Goal: Task Accomplishment & Management: Manage account settings

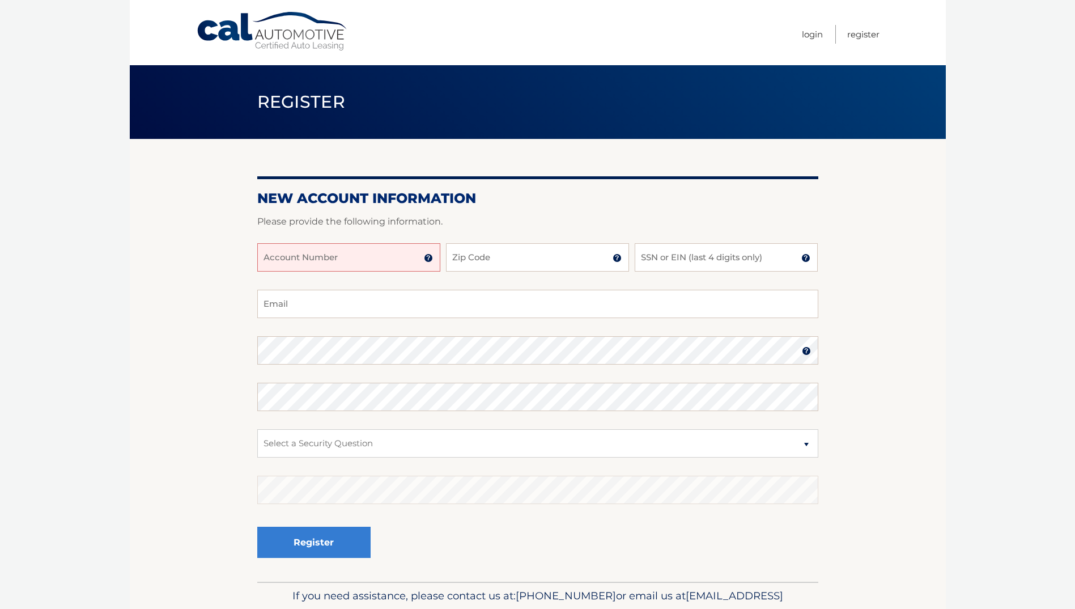
click at [1005, 46] on body "Cal Automotive Menu Login Register Register" at bounding box center [537, 304] width 1075 height 609
click at [819, 33] on link "Login" at bounding box center [812, 34] width 21 height 19
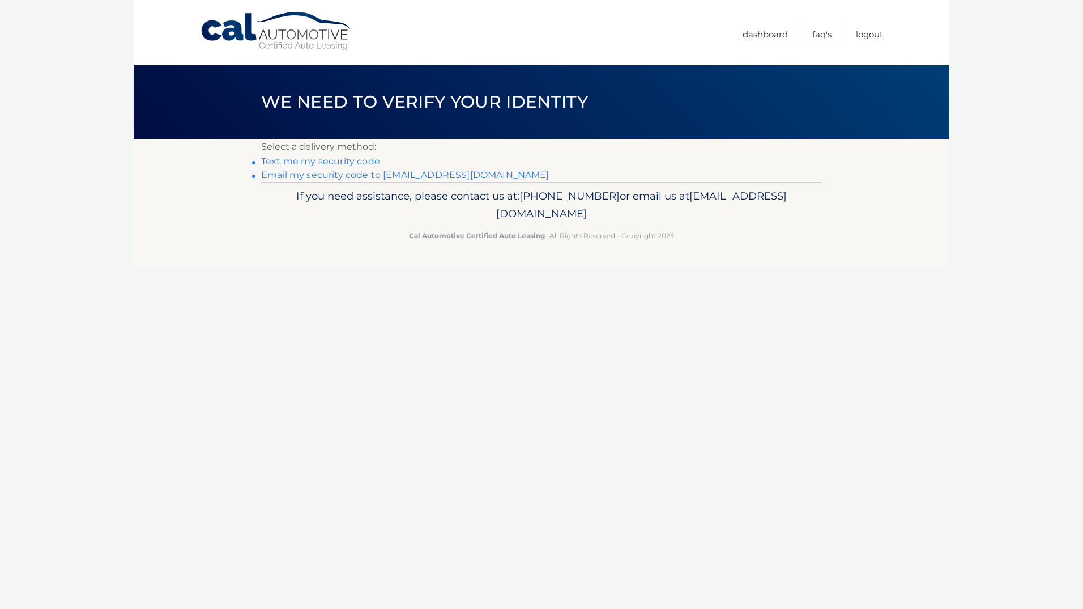
click at [329, 161] on link "Text me my security code" at bounding box center [320, 161] width 119 height 11
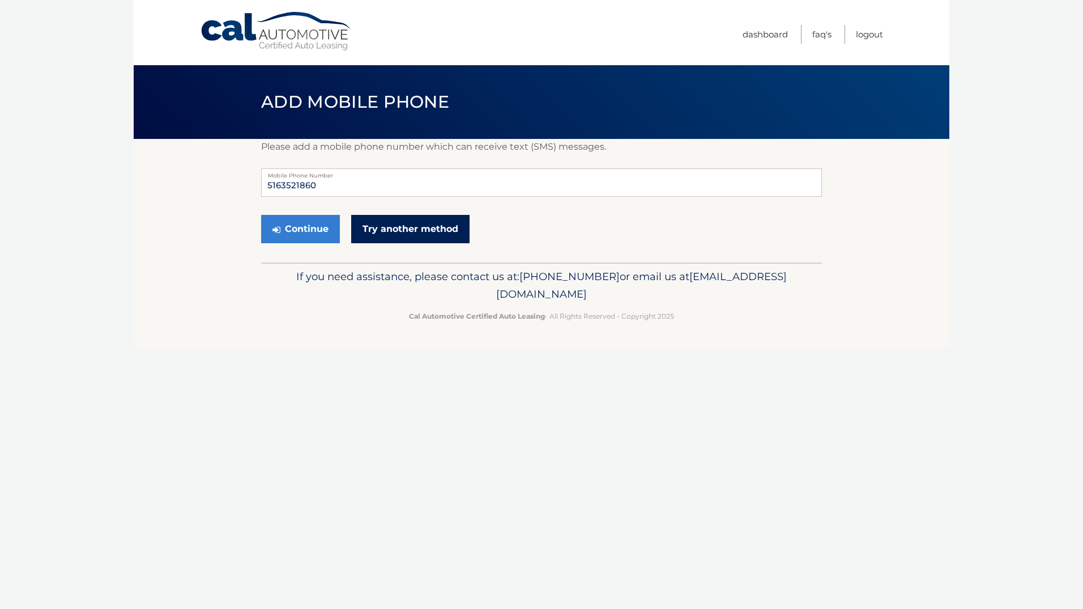
click at [406, 231] on link "Try another method" at bounding box center [410, 229] width 118 height 28
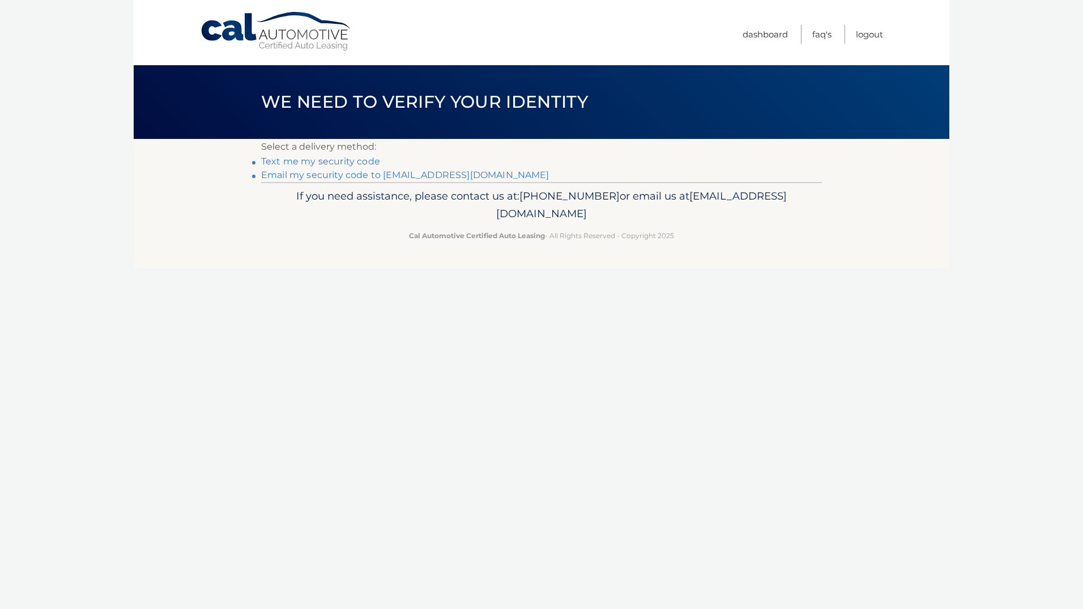
click at [350, 173] on link "Email my security code to a*@mrtcarting.com" at bounding box center [405, 174] width 288 height 11
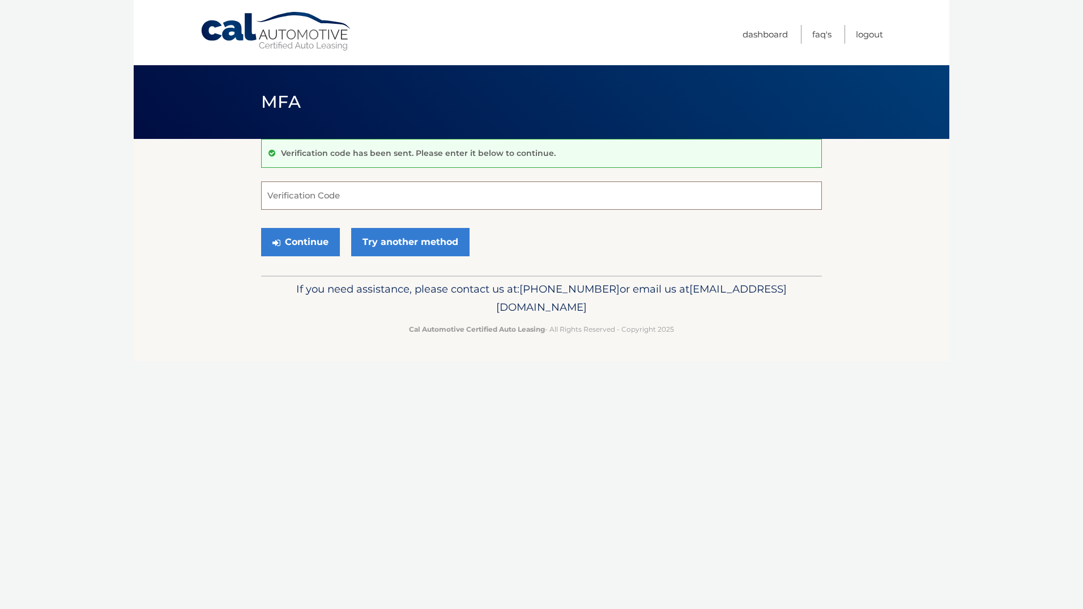
click at [513, 197] on input "Verification Code" at bounding box center [541, 195] width 561 height 28
paste input "439203"
type input "439203"
click at [287, 233] on button "Continue" at bounding box center [300, 242] width 79 height 28
click at [309, 248] on button "Continue" at bounding box center [300, 242] width 79 height 28
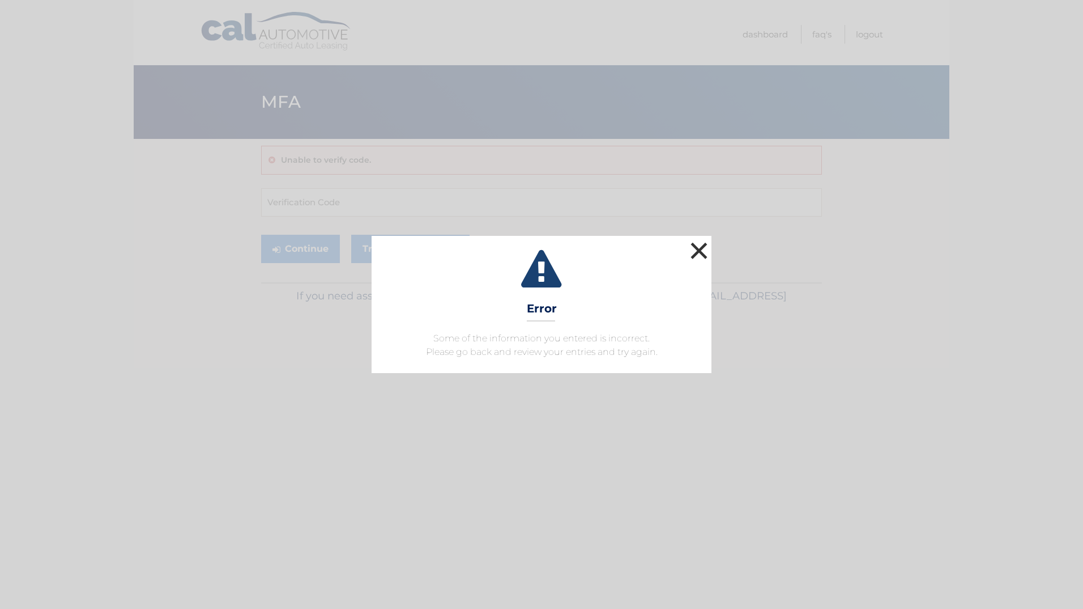
click at [706, 255] on button "×" at bounding box center [699, 250] width 23 height 23
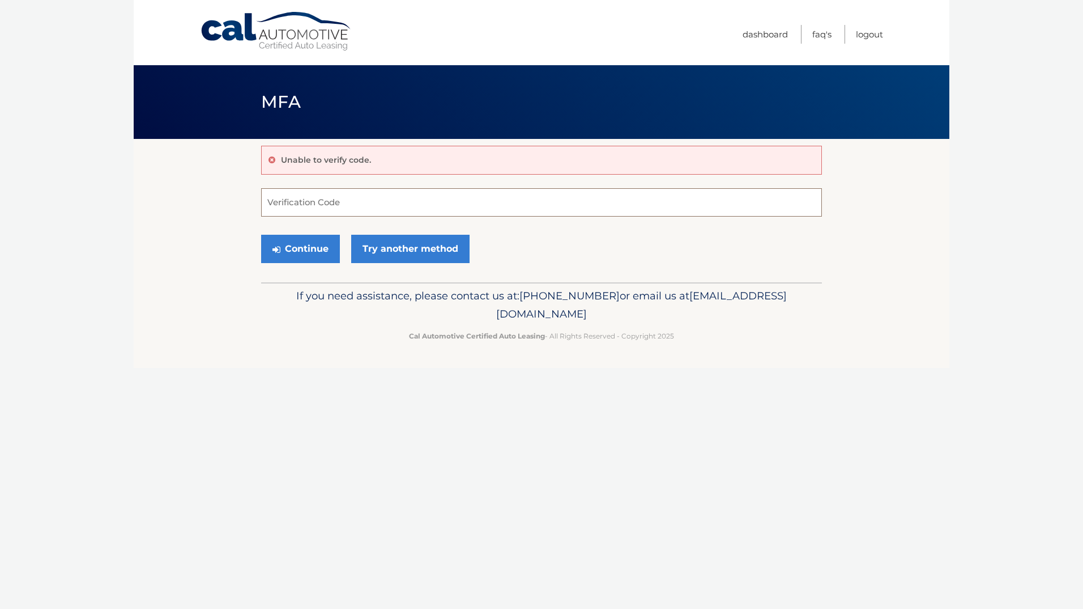
click at [387, 207] on input "Verification Code" at bounding box center [541, 202] width 561 height 28
type input "439203"
click at [308, 239] on button "Continue" at bounding box center [300, 249] width 79 height 28
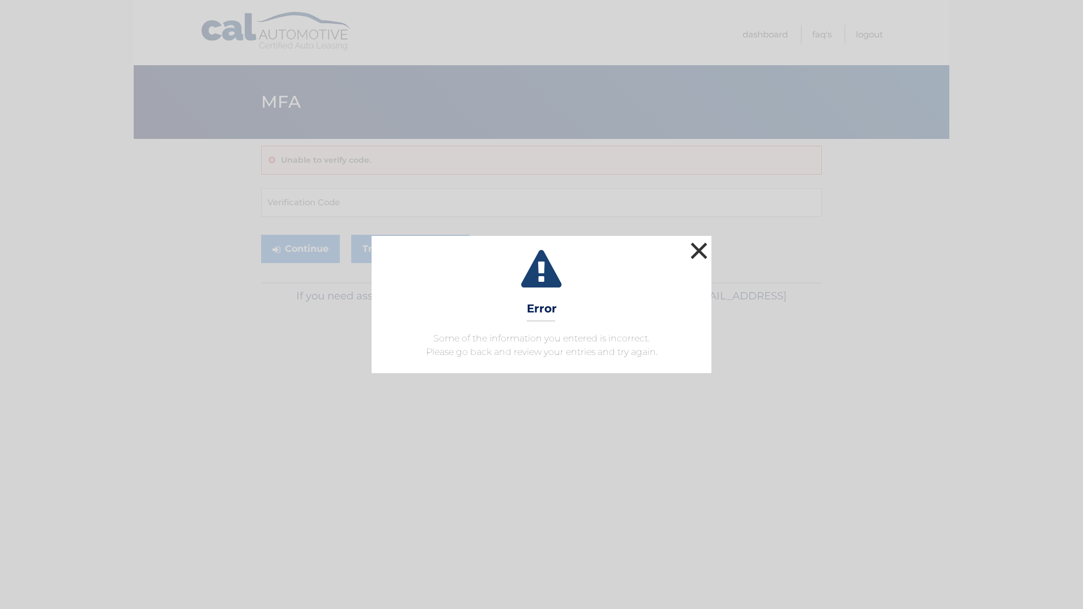
click at [703, 249] on button "×" at bounding box center [699, 250] width 23 height 23
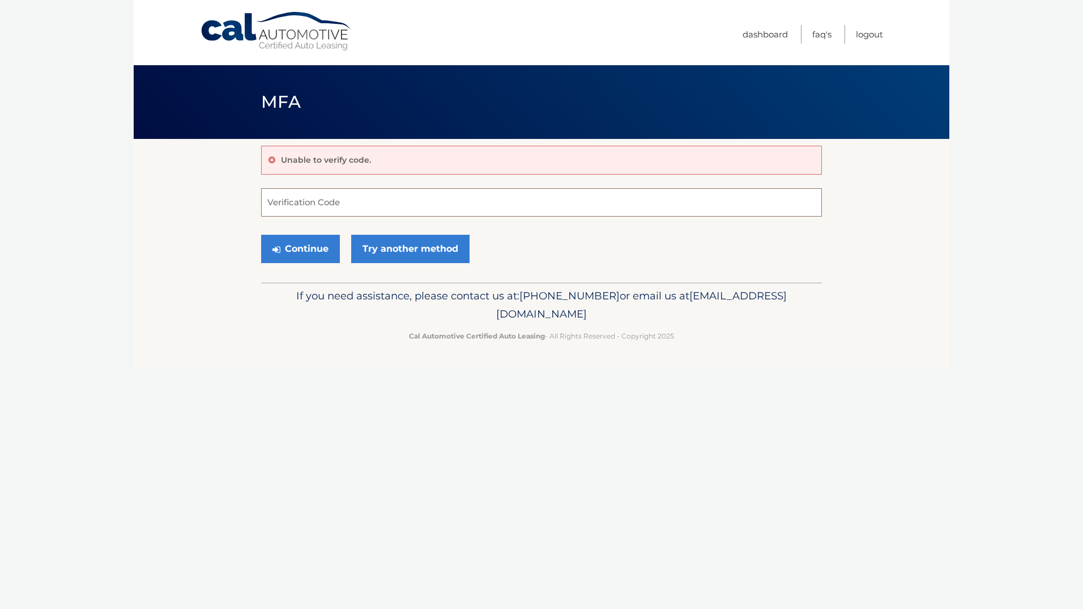
click at [364, 206] on input "Verification Code" at bounding box center [541, 202] width 561 height 28
type input "439203"
click at [301, 242] on button "Continue" at bounding box center [300, 249] width 79 height 28
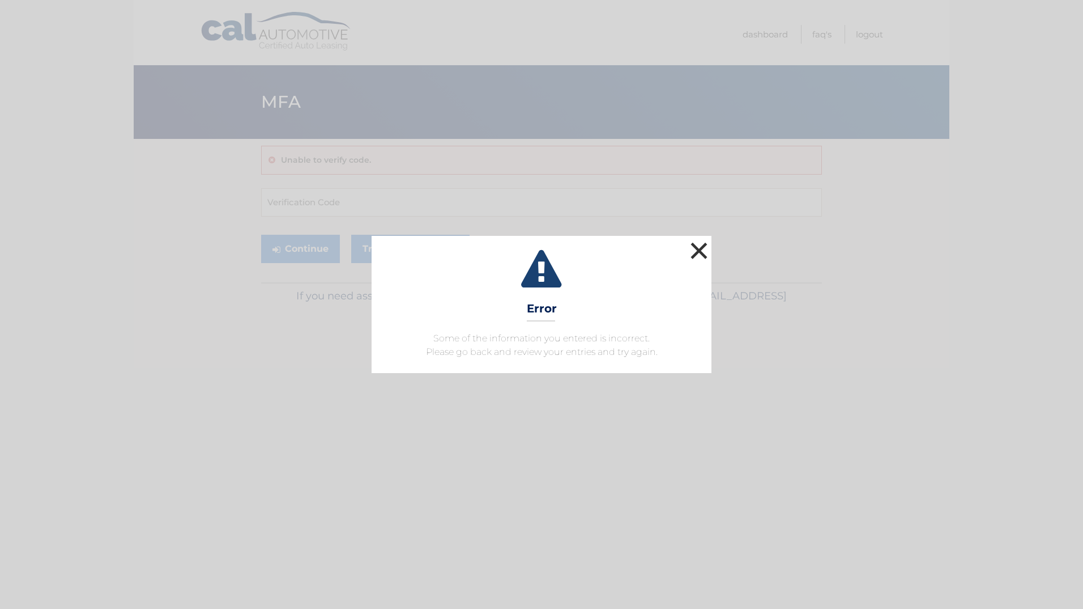
click at [700, 249] on button "×" at bounding box center [699, 250] width 23 height 23
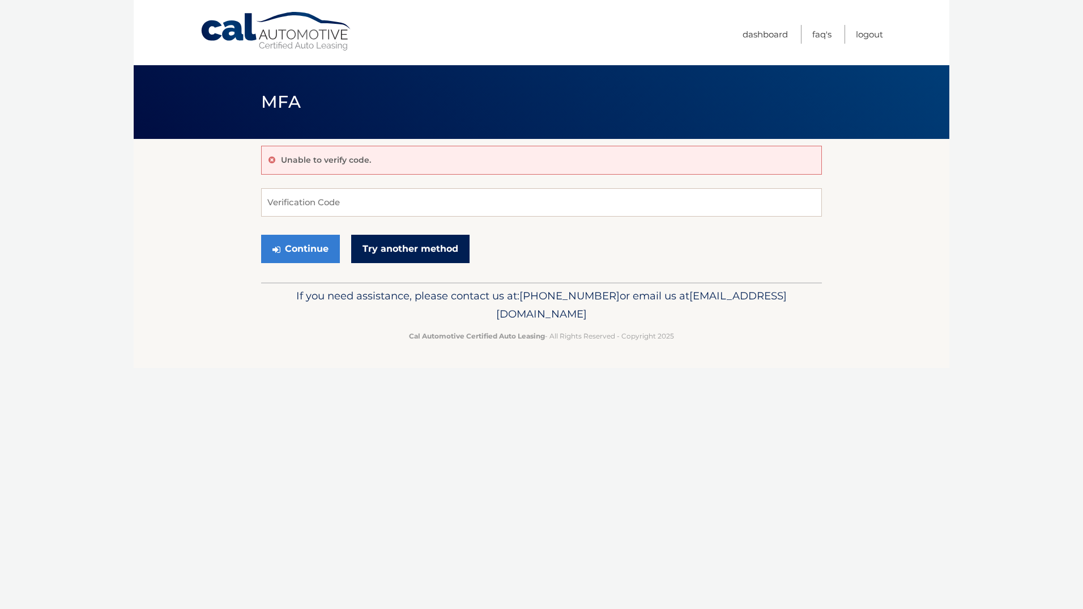
click at [451, 254] on link "Try another method" at bounding box center [410, 249] width 118 height 28
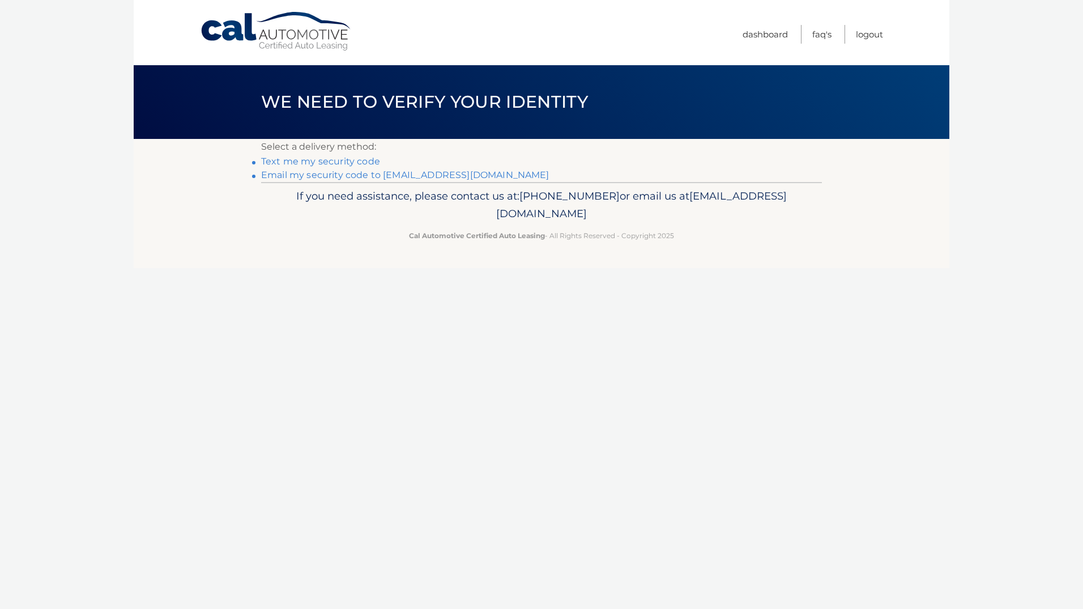
click at [361, 177] on link "Email my security code to [EMAIL_ADDRESS][DOMAIN_NAME]" at bounding box center [405, 174] width 288 height 11
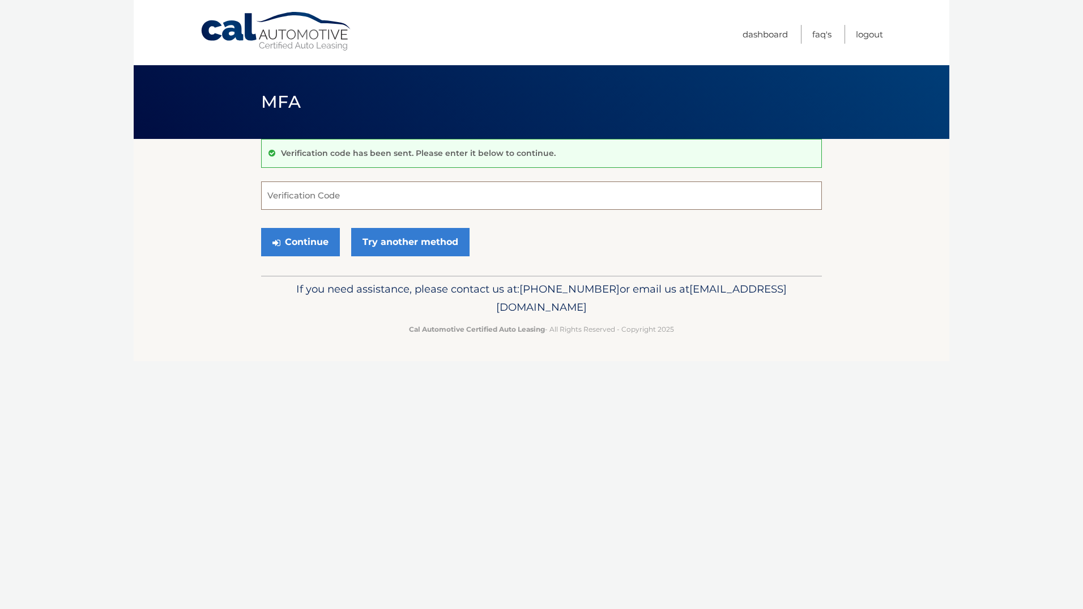
click at [403, 194] on input "Verification Code" at bounding box center [541, 195] width 561 height 28
type input "337028"
click at [314, 239] on button "Continue" at bounding box center [300, 242] width 79 height 28
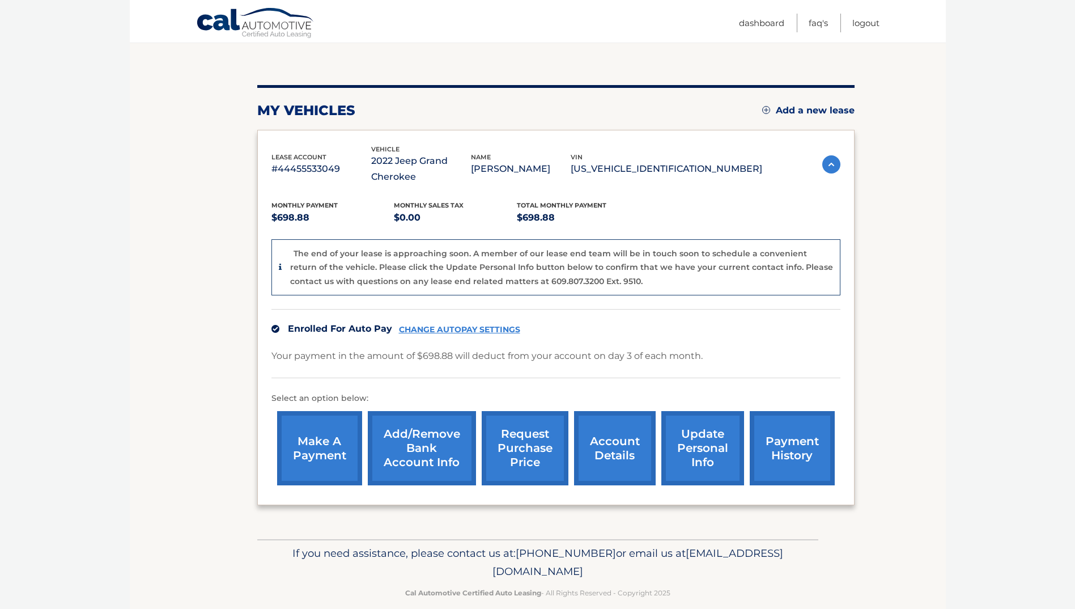
scroll to position [121, 0]
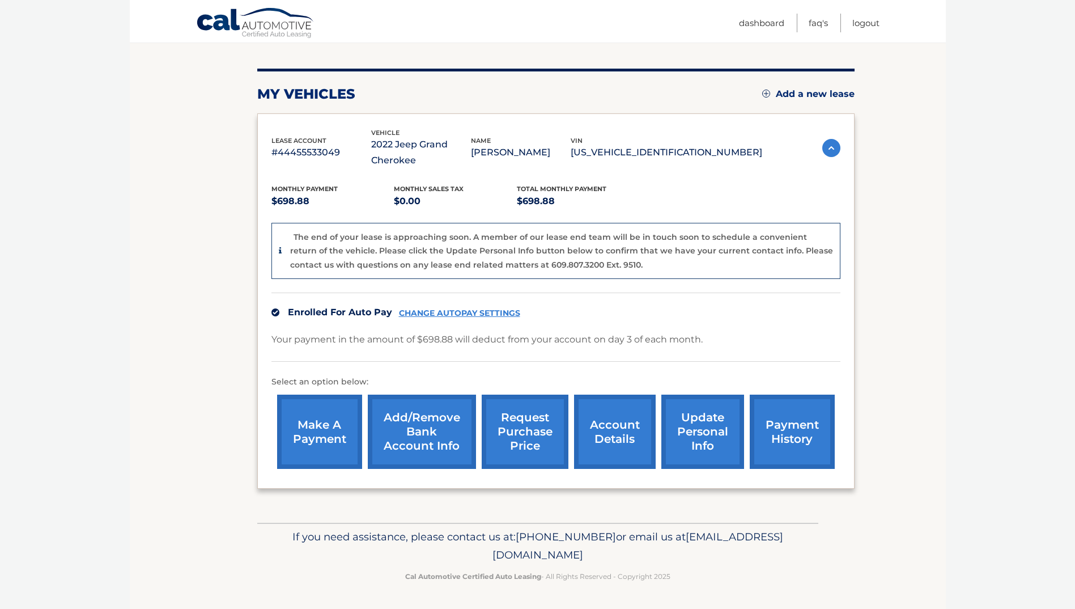
click at [459, 311] on link "CHANGE AUTOPAY SETTINGS" at bounding box center [459, 313] width 121 height 10
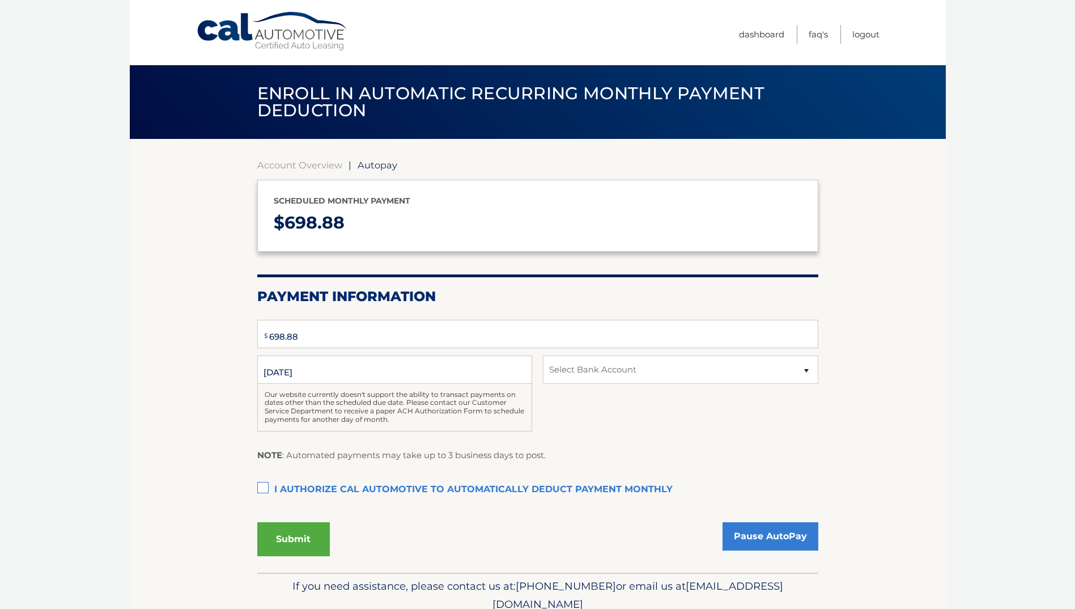
select select "MDEwNTU4ZTctZTdjOC00MjEzLWFlY2EtODhhOGM0ZWZlYWE2"
click at [742, 526] on link "Pause AutoPay" at bounding box center [770, 536] width 96 height 28
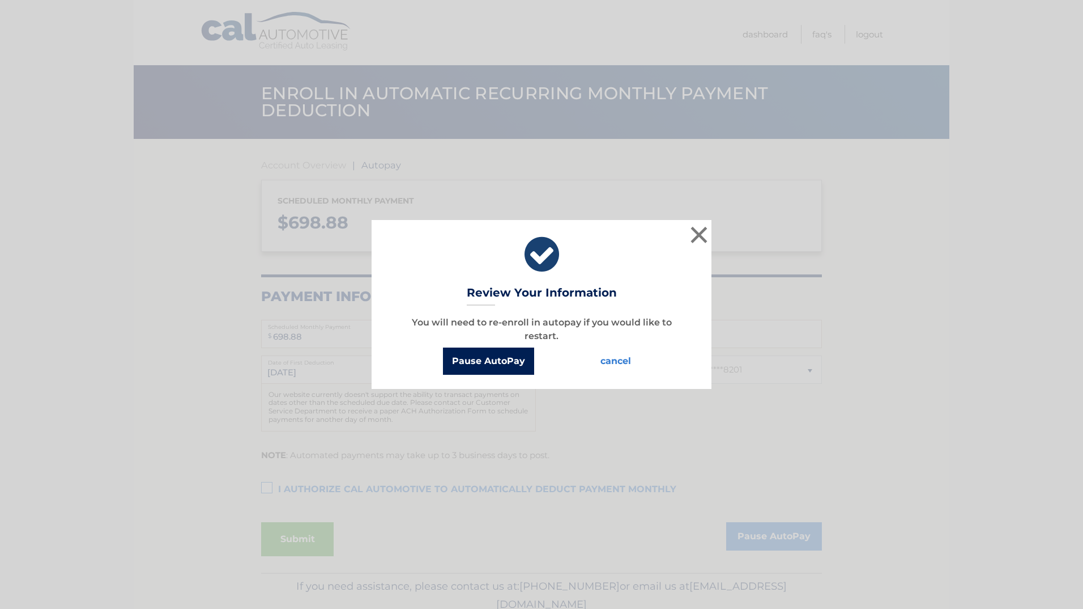
click at [508, 359] on button "Pause AutoPay" at bounding box center [488, 360] width 91 height 27
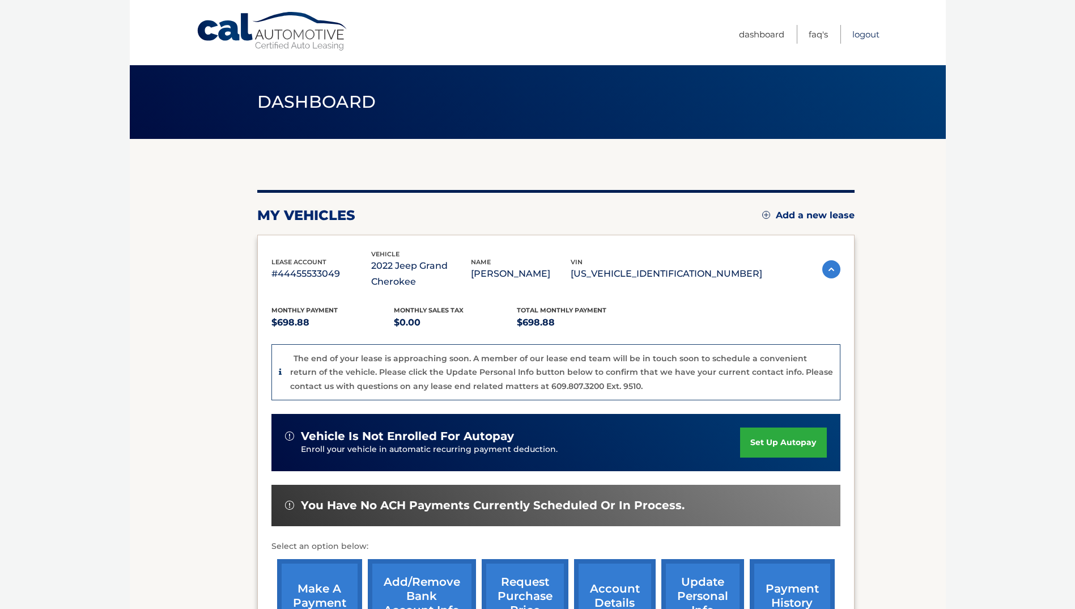
click at [852, 31] on link "Logout" at bounding box center [865, 34] width 27 height 19
